Goal: Navigation & Orientation: Find specific page/section

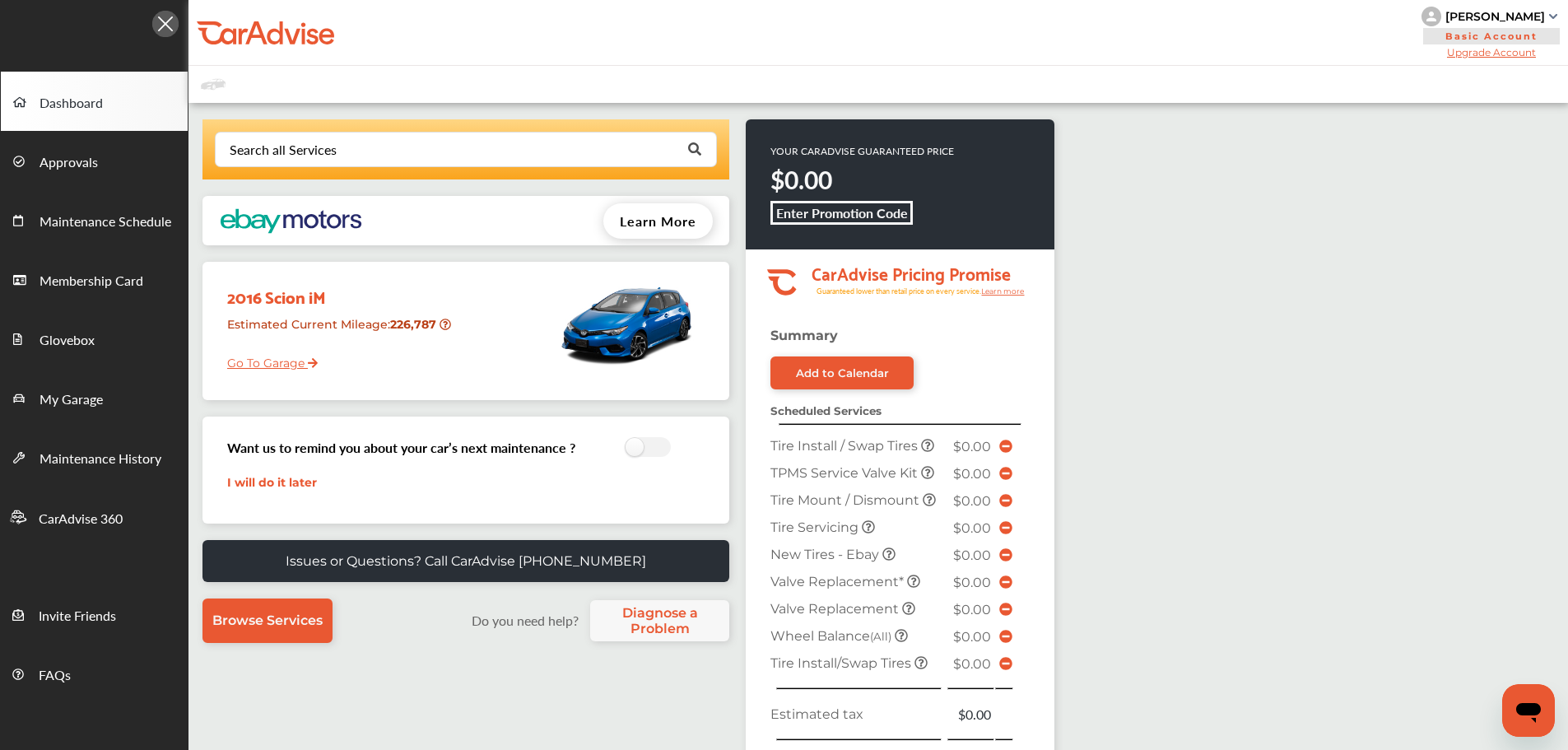
click at [267, 363] on link "Go To Garage" at bounding box center [266, 359] width 103 height 31
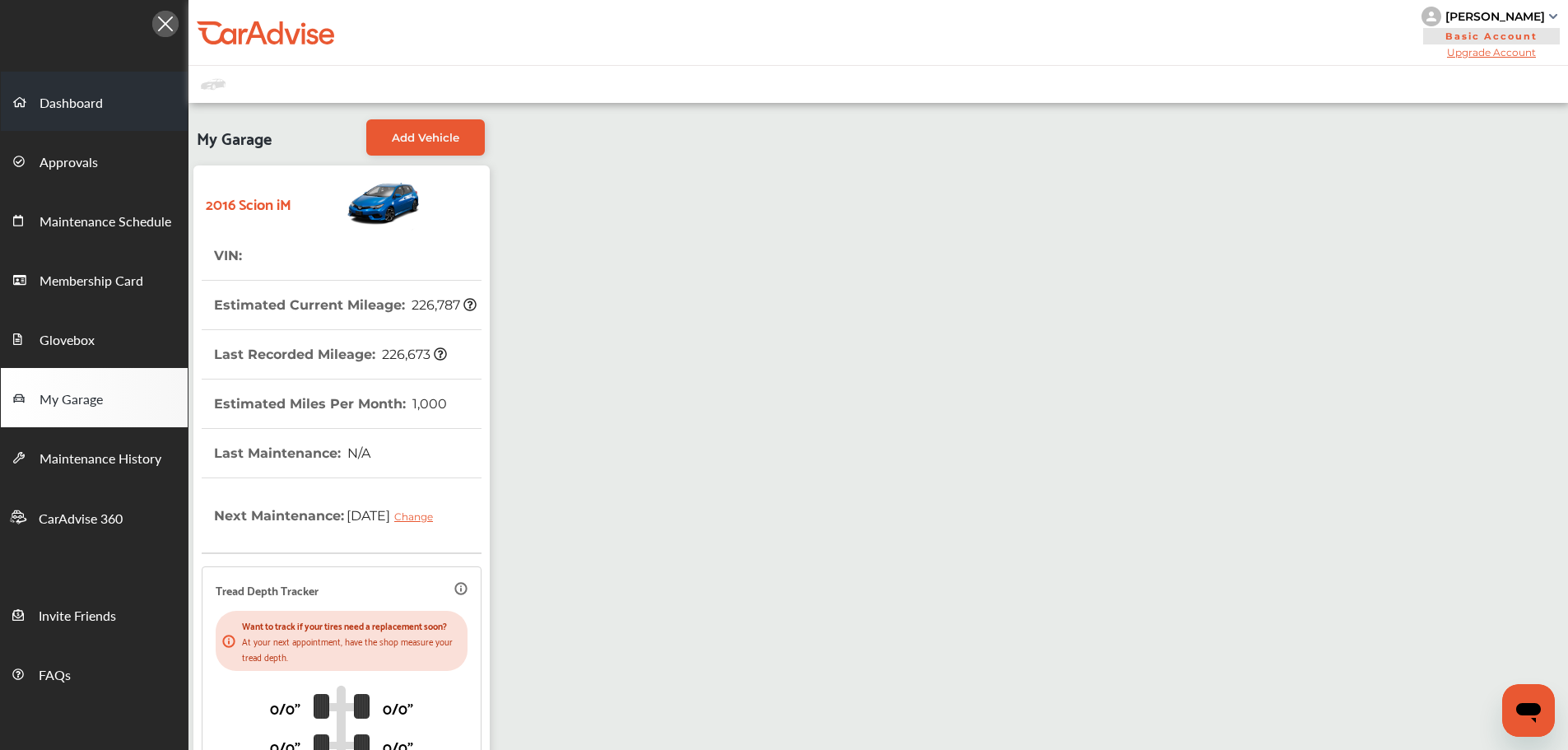
click at [44, 99] on span "Dashboard" at bounding box center [72, 104] width 64 height 21
